Goal: Navigation & Orientation: Find specific page/section

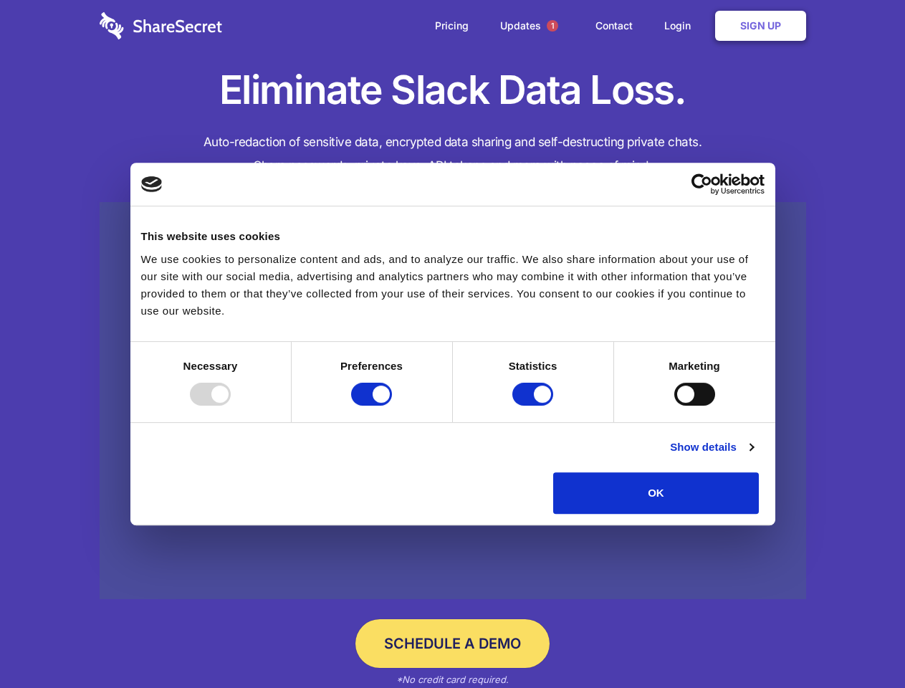
click at [231, 406] on div at bounding box center [210, 394] width 41 height 23
click at [392, 406] on input "Preferences" at bounding box center [371, 394] width 41 height 23
checkbox input "false"
click at [535, 406] on input "Statistics" at bounding box center [532, 394] width 41 height 23
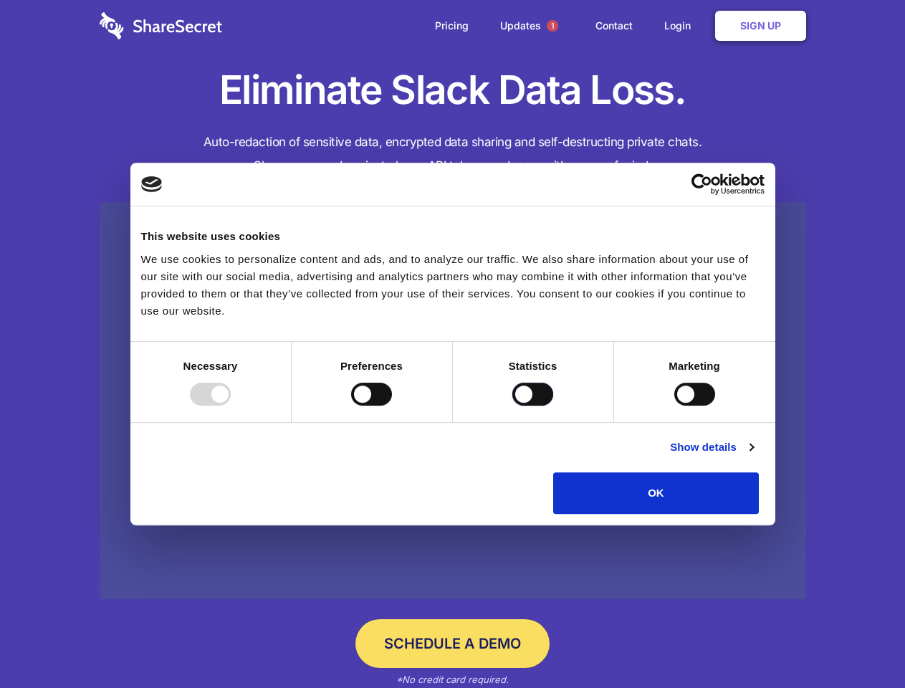
checkbox input "false"
click at [674, 406] on input "Marketing" at bounding box center [694, 394] width 41 height 23
checkbox input "true"
click at [753, 456] on link "Show details" at bounding box center [711, 447] width 83 height 17
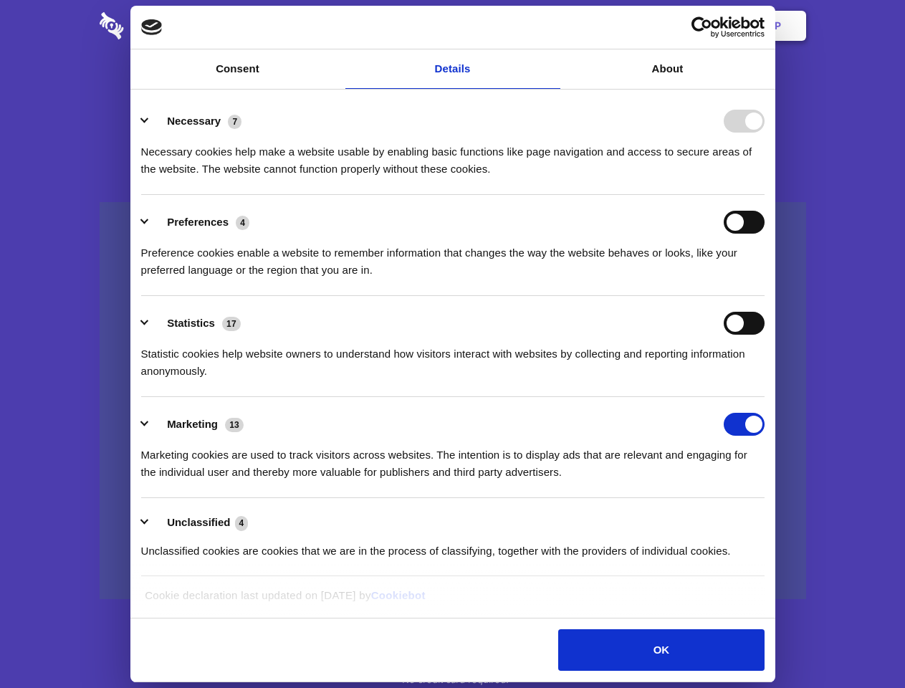
click at [765, 195] on li "Necessary 7 Necessary cookies help make a website usable by enabling basic func…" at bounding box center [453, 144] width 624 height 101
click at [552, 26] on span "1" at bounding box center [552, 25] width 11 height 11
